Goal: Go to known website: Access a specific website the user already knows

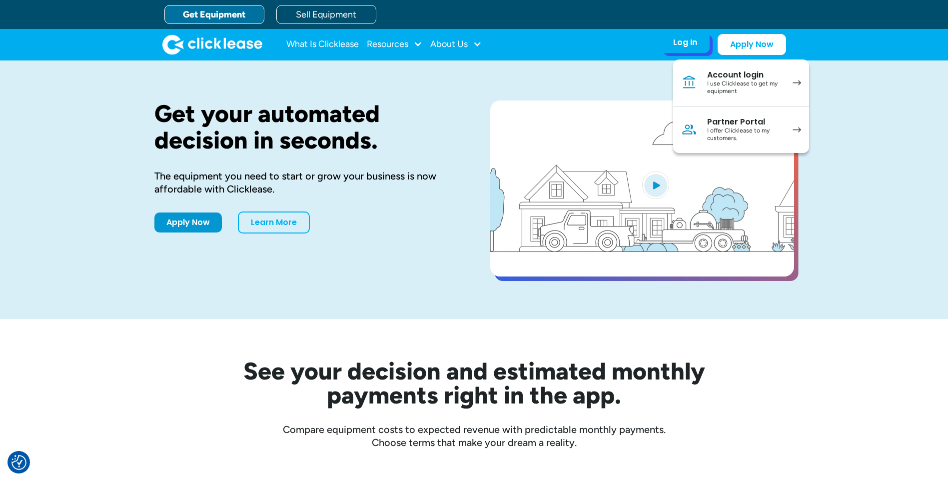
click at [712, 130] on div "I offer Clicklease to my customers." at bounding box center [744, 134] width 75 height 15
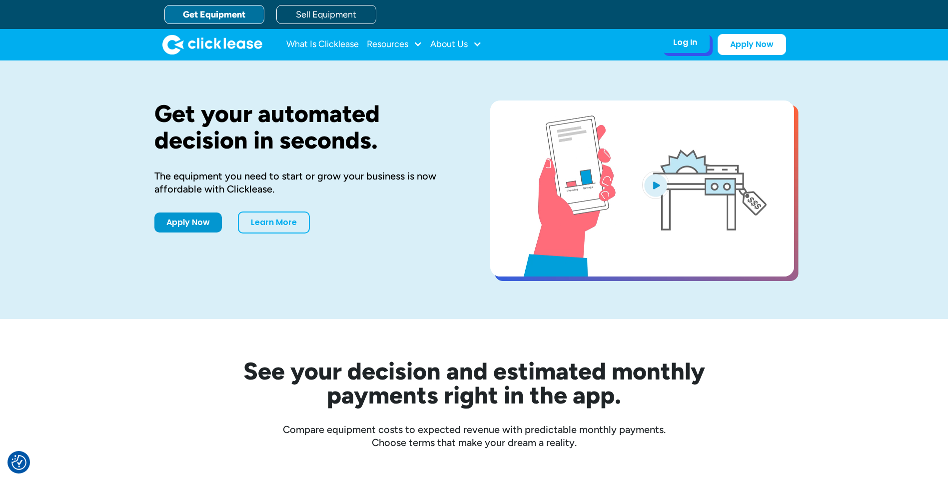
click at [693, 50] on div "Log In Account login I use Clicklease to get my equipment Partner Portal I offe…" at bounding box center [685, 42] width 49 height 21
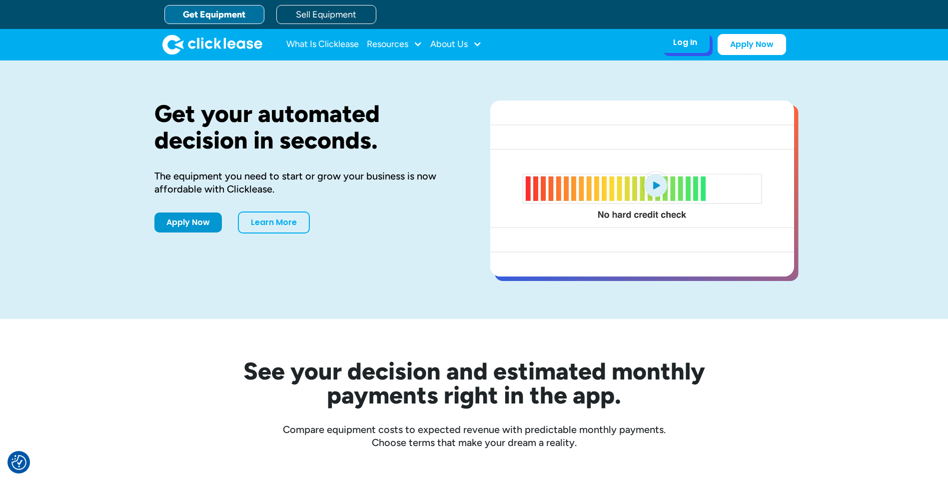
click at [693, 40] on div "Log In" at bounding box center [685, 42] width 24 height 10
